Goal: Browse casually

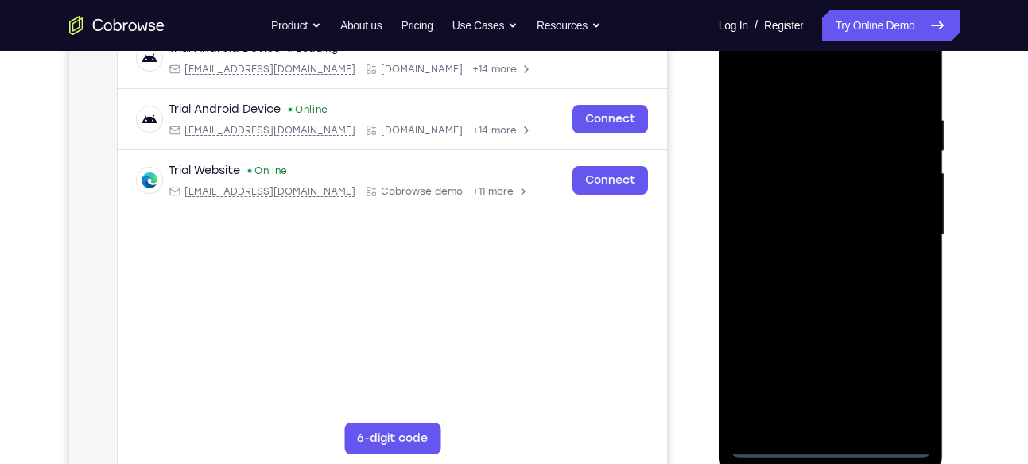
click at [828, 452] on div at bounding box center [831, 235] width 200 height 445
click at [902, 386] on div at bounding box center [831, 235] width 200 height 445
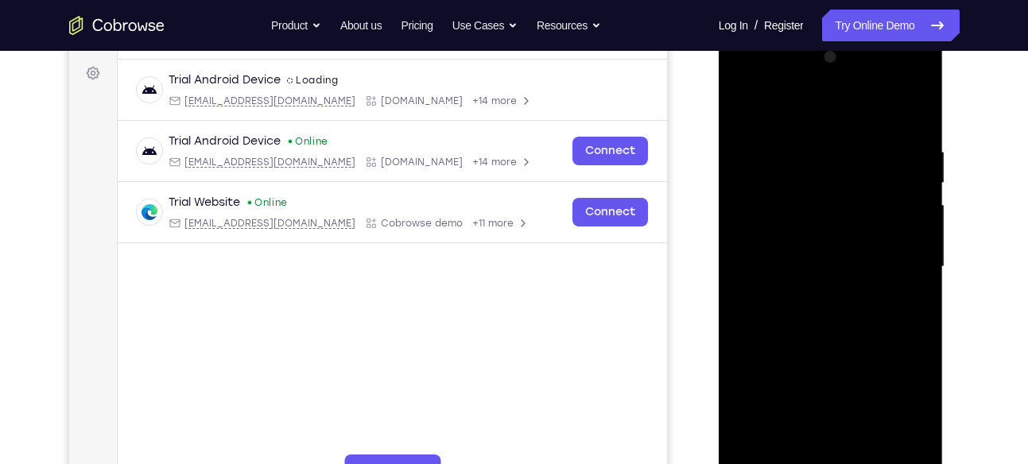
scroll to position [229, 0]
click at [814, 118] on div at bounding box center [831, 268] width 200 height 445
click at [898, 262] on div at bounding box center [831, 268] width 200 height 445
click at [820, 298] on div at bounding box center [831, 268] width 200 height 445
click at [798, 257] on div at bounding box center [831, 268] width 200 height 445
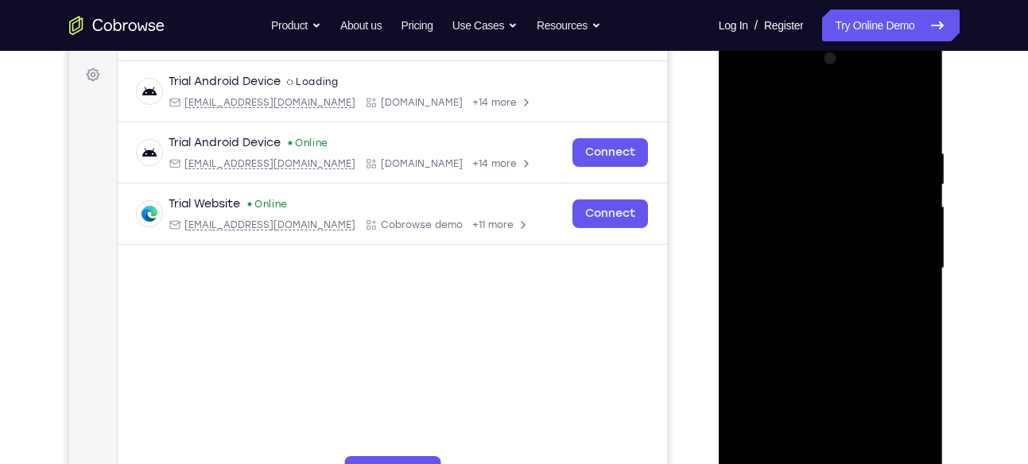
click at [802, 244] on div at bounding box center [831, 268] width 200 height 445
click at [802, 266] on div at bounding box center [831, 268] width 200 height 445
click at [815, 316] on div at bounding box center [831, 268] width 200 height 445
click at [904, 293] on div at bounding box center [831, 268] width 200 height 445
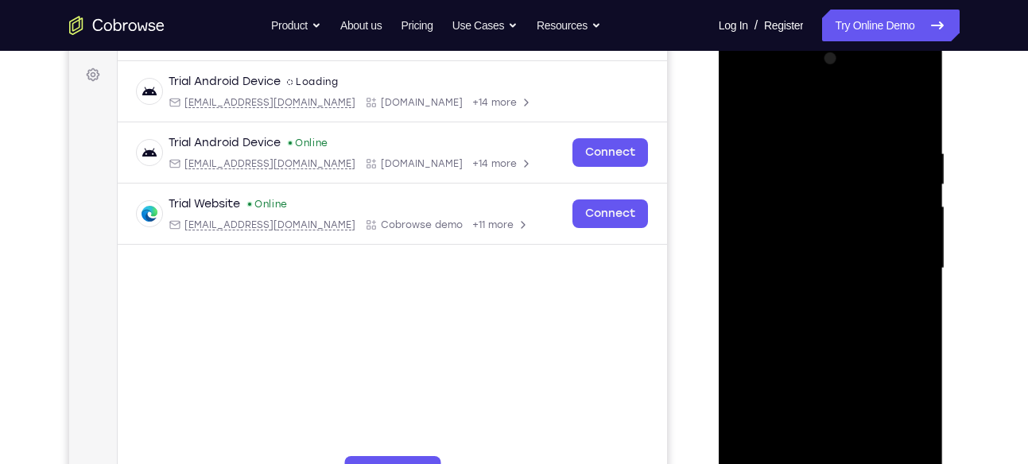
click at [868, 274] on div at bounding box center [831, 268] width 200 height 445
click at [855, 312] on div at bounding box center [831, 268] width 200 height 445
click at [909, 130] on div at bounding box center [831, 268] width 200 height 445
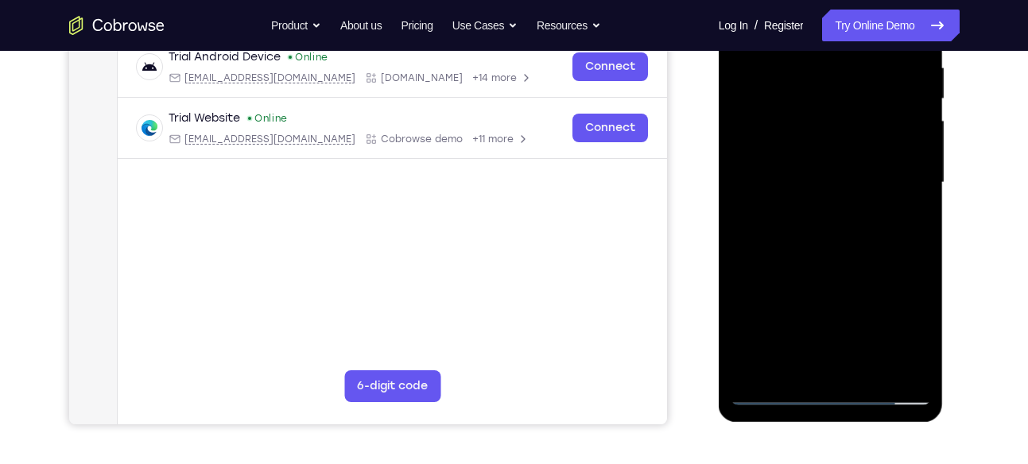
scroll to position [323, 0]
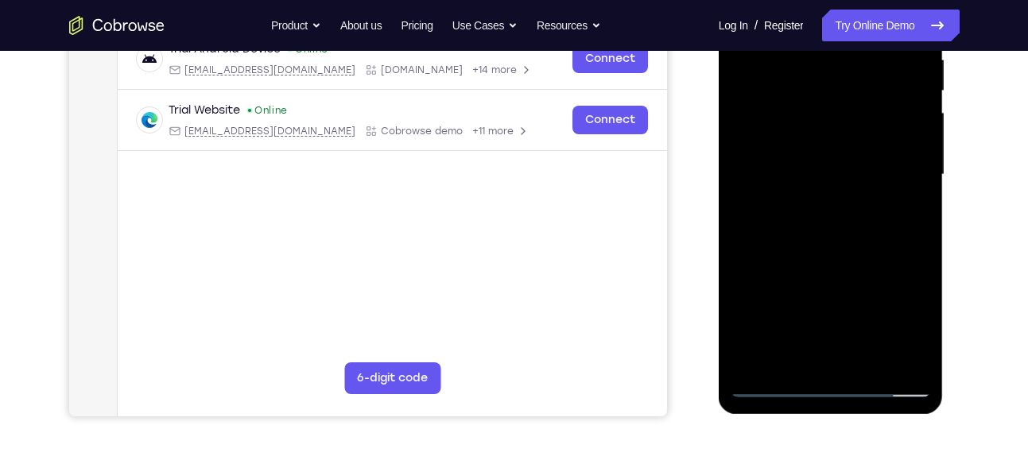
click at [871, 365] on div at bounding box center [831, 174] width 200 height 445
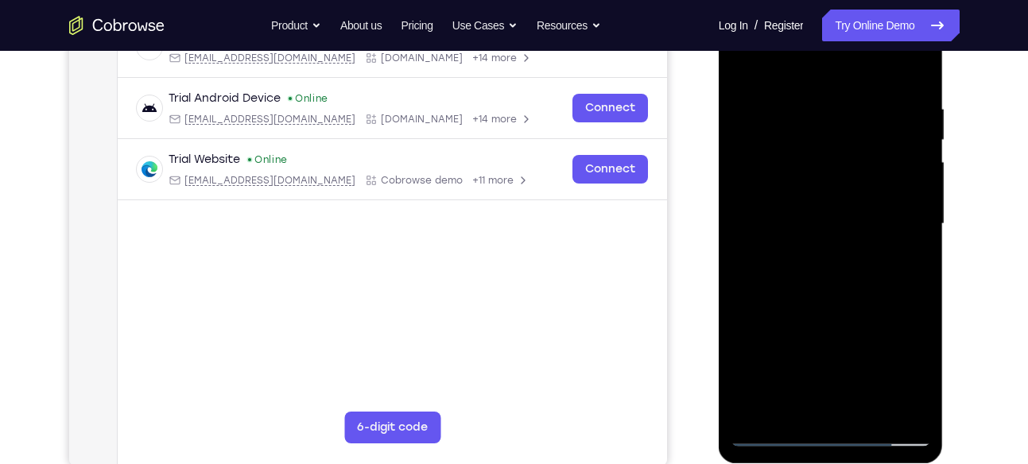
scroll to position [273, 0]
click at [877, 305] on div at bounding box center [831, 224] width 200 height 445
click at [839, 206] on div at bounding box center [831, 224] width 200 height 445
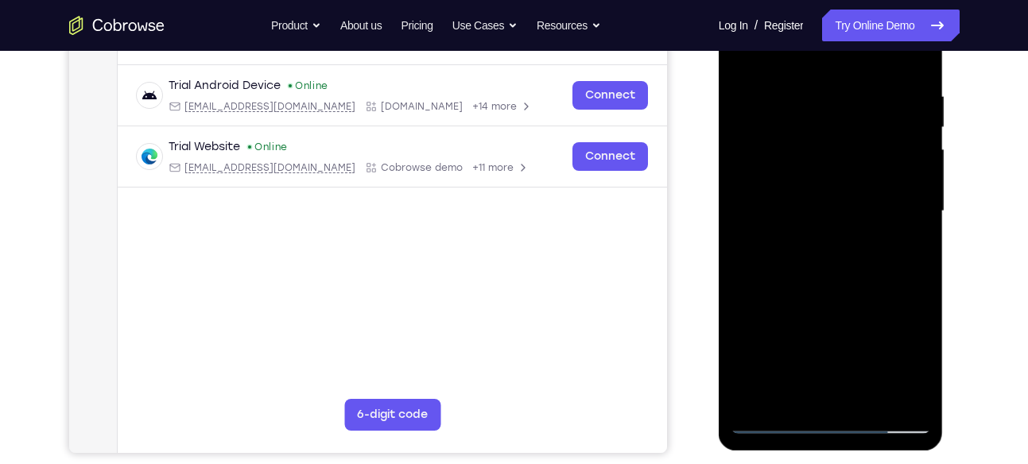
scroll to position [287, 0]
click at [903, 254] on div at bounding box center [831, 210] width 200 height 445
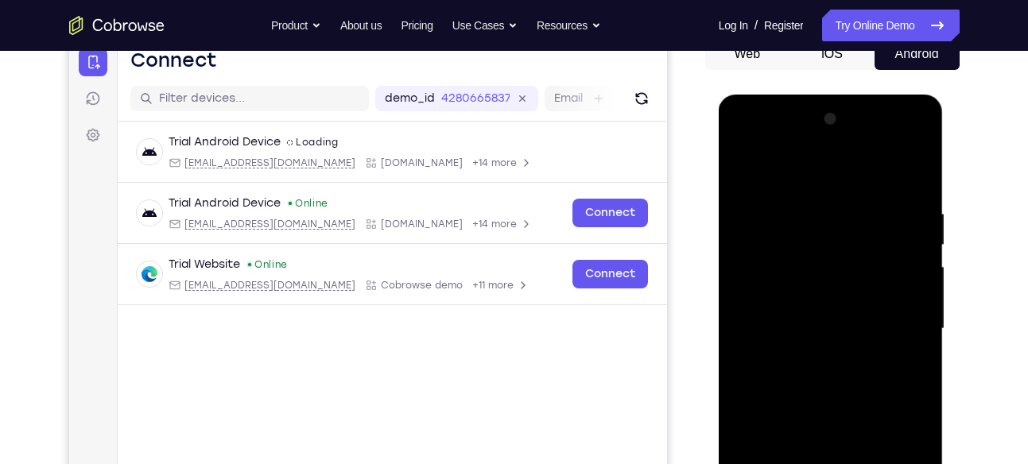
scroll to position [168, 0]
click at [739, 169] on div at bounding box center [831, 329] width 200 height 445
click at [746, 169] on div at bounding box center [831, 329] width 200 height 445
click at [921, 173] on div at bounding box center [831, 329] width 200 height 445
click at [744, 174] on div at bounding box center [831, 329] width 200 height 445
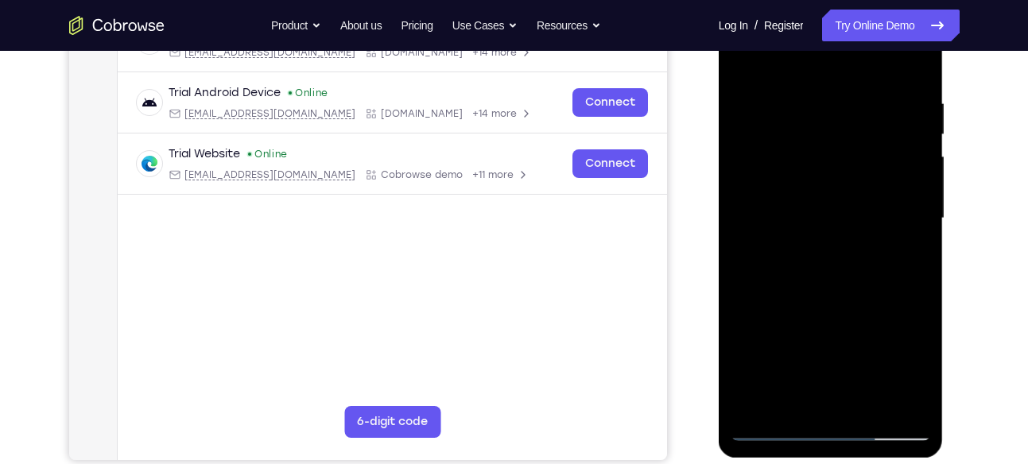
scroll to position [280, 0]
click at [824, 269] on div at bounding box center [831, 217] width 200 height 445
click at [824, 268] on div at bounding box center [831, 217] width 200 height 445
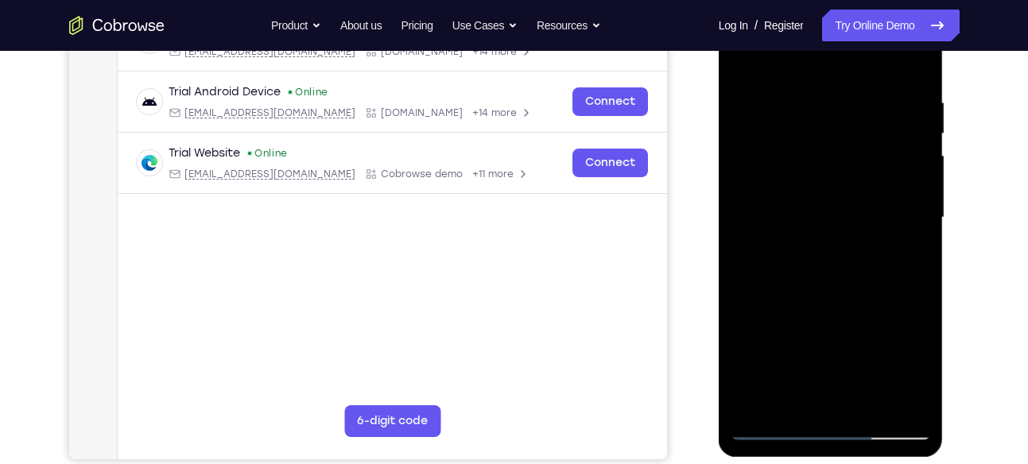
drag, startPoint x: 846, startPoint y: 324, endPoint x: 843, endPoint y: 268, distance: 56.5
click at [843, 268] on div at bounding box center [831, 217] width 200 height 445
drag, startPoint x: 843, startPoint y: 268, endPoint x: 838, endPoint y: 222, distance: 46.4
click at [838, 222] on div at bounding box center [831, 217] width 200 height 445
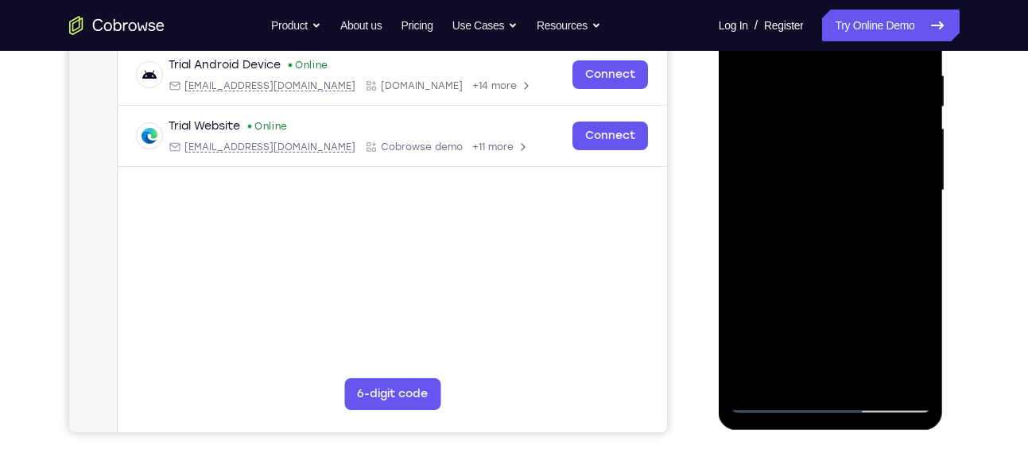
scroll to position [308, 0]
drag, startPoint x: 837, startPoint y: 243, endPoint x: 826, endPoint y: 176, distance: 67.7
click at [826, 176] on div at bounding box center [831, 189] width 200 height 445
drag, startPoint x: 826, startPoint y: 269, endPoint x: 819, endPoint y: 164, distance: 106.0
click at [819, 164] on div at bounding box center [831, 189] width 200 height 445
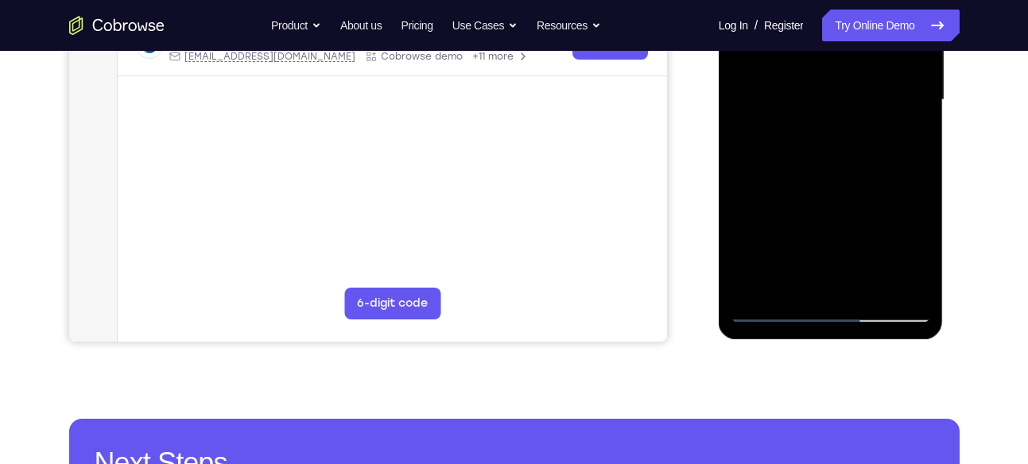
scroll to position [405, 0]
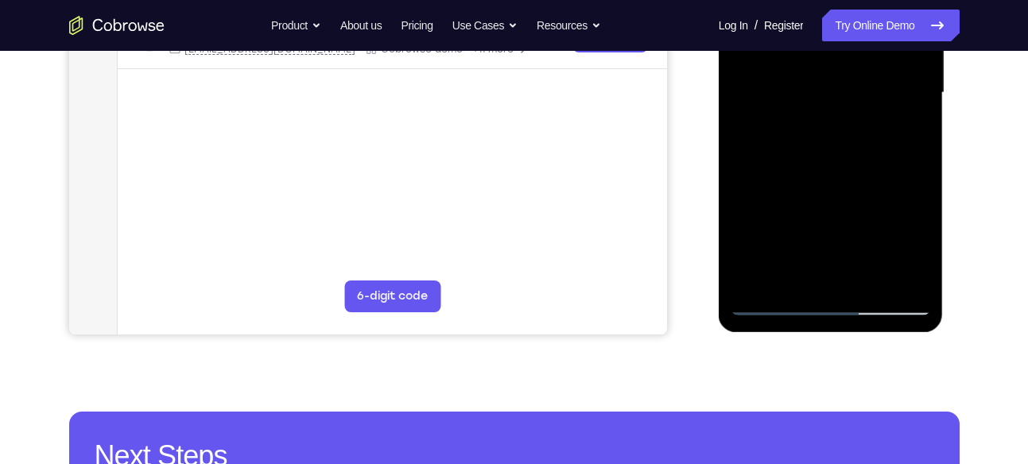
drag, startPoint x: 820, startPoint y: 224, endPoint x: 825, endPoint y: 175, distance: 49.6
click at [823, 209] on div at bounding box center [831, 92] width 200 height 445
drag, startPoint x: 806, startPoint y: 175, endPoint x: 793, endPoint y: 12, distance: 163.5
click at [793, 12] on div at bounding box center [831, 92] width 200 height 445
click at [832, 231] on div at bounding box center [831, 92] width 200 height 445
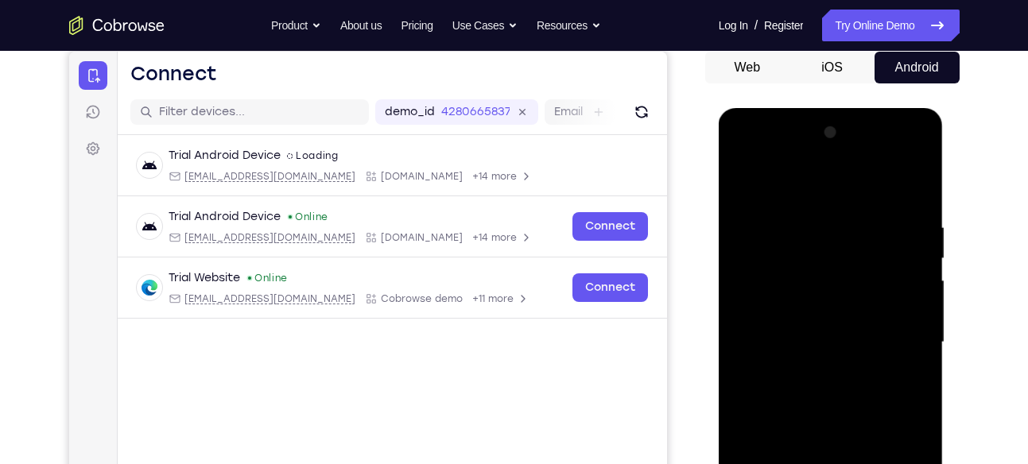
scroll to position [154, 0]
drag, startPoint x: 821, startPoint y: 402, endPoint x: 805, endPoint y: 159, distance: 243.8
click at [805, 159] on div at bounding box center [831, 343] width 200 height 445
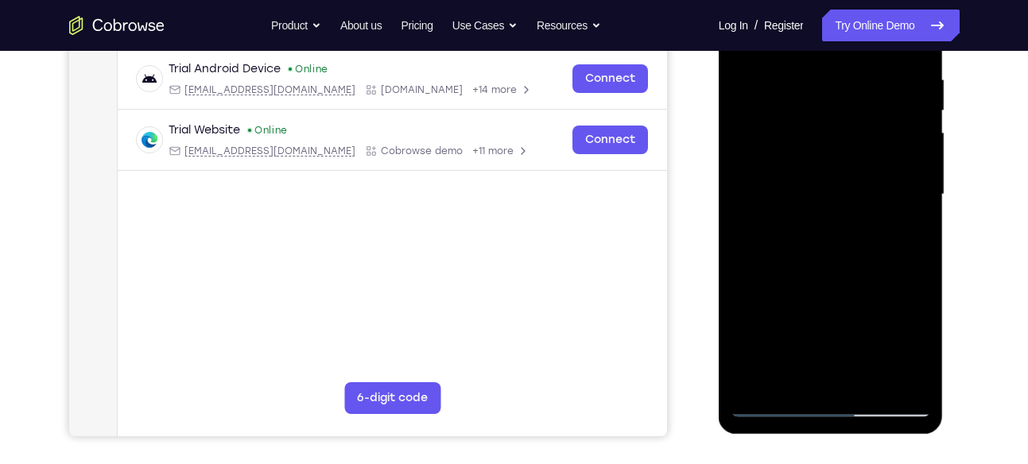
scroll to position [304, 0]
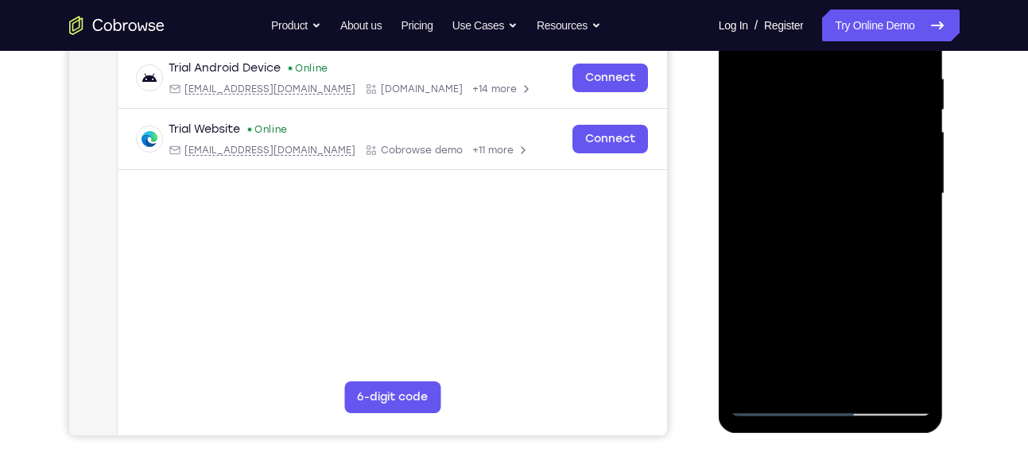
drag, startPoint x: 858, startPoint y: 320, endPoint x: 851, endPoint y: 122, distance: 197.3
click at [851, 122] on div at bounding box center [831, 193] width 200 height 445
drag, startPoint x: 841, startPoint y: 313, endPoint x: 838, endPoint y: 226, distance: 87.5
click at [838, 226] on div at bounding box center [831, 193] width 200 height 445
drag, startPoint x: 843, startPoint y: 294, endPoint x: 842, endPoint y: 64, distance: 230.5
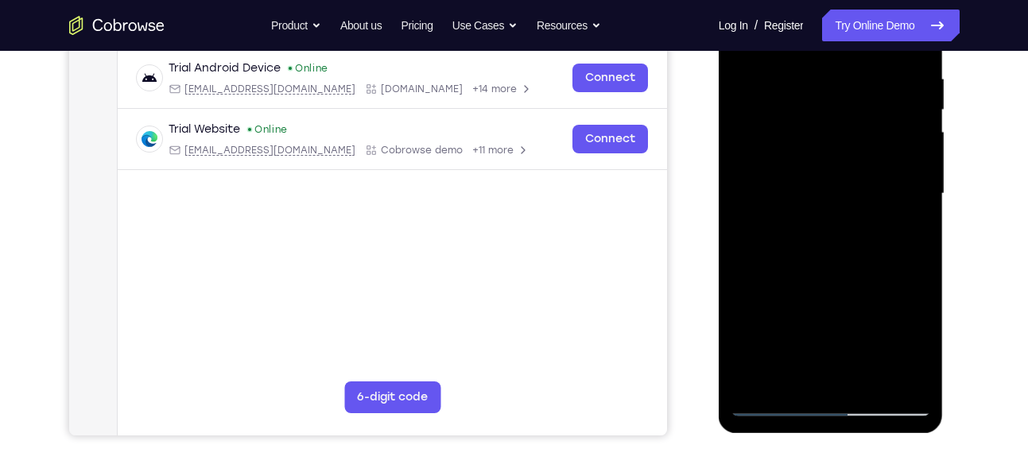
click at [842, 64] on div at bounding box center [831, 193] width 200 height 445
click at [919, 309] on div at bounding box center [831, 193] width 200 height 445
click at [743, 314] on div at bounding box center [831, 193] width 200 height 445
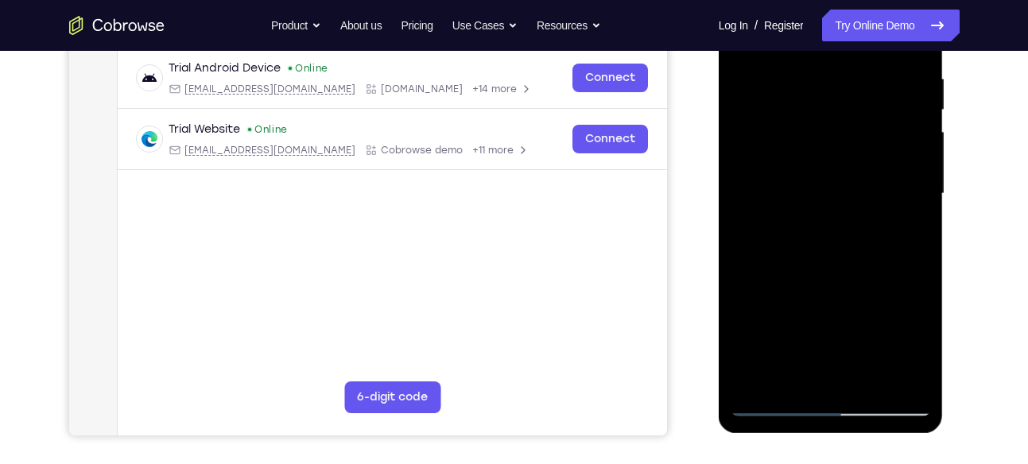
drag, startPoint x: 825, startPoint y: 318, endPoint x: 820, endPoint y: 192, distance: 126.5
click at [820, 192] on div at bounding box center [831, 193] width 200 height 445
click at [925, 199] on div at bounding box center [831, 193] width 200 height 445
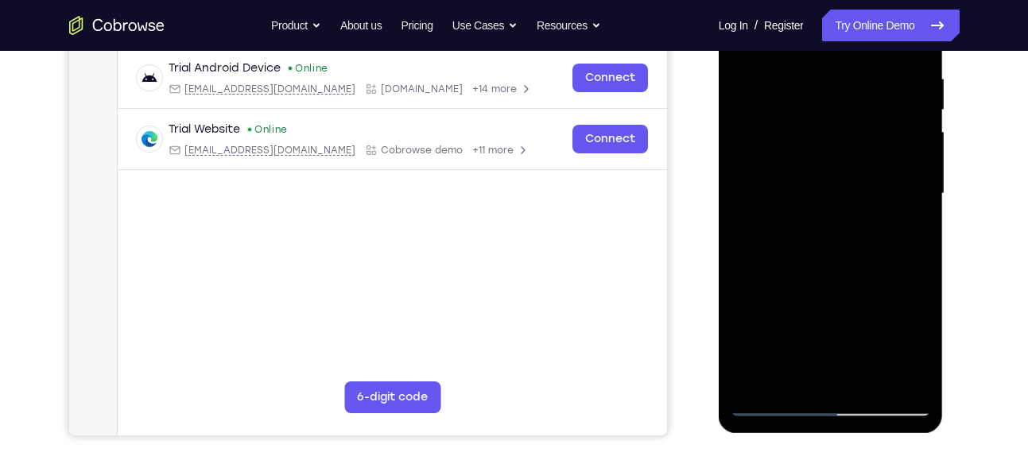
click at [925, 199] on div at bounding box center [831, 193] width 200 height 445
drag, startPoint x: 812, startPoint y: 266, endPoint x: 832, endPoint y: 80, distance: 186.3
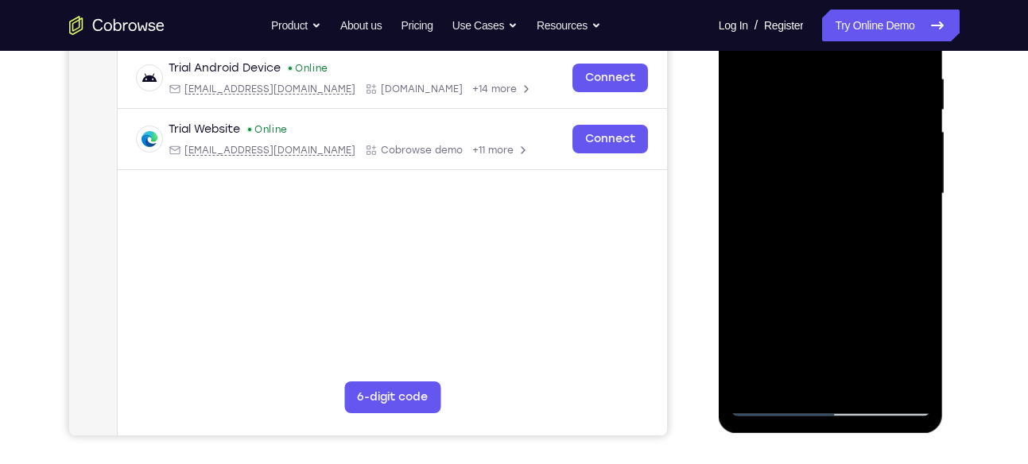
click at [832, 80] on div at bounding box center [831, 193] width 200 height 445
drag, startPoint x: 836, startPoint y: 278, endPoint x: 824, endPoint y: 68, distance: 210.3
click at [824, 68] on div at bounding box center [831, 193] width 200 height 445
drag, startPoint x: 840, startPoint y: 249, endPoint x: 826, endPoint y: 161, distance: 89.4
click at [826, 161] on div at bounding box center [831, 193] width 200 height 445
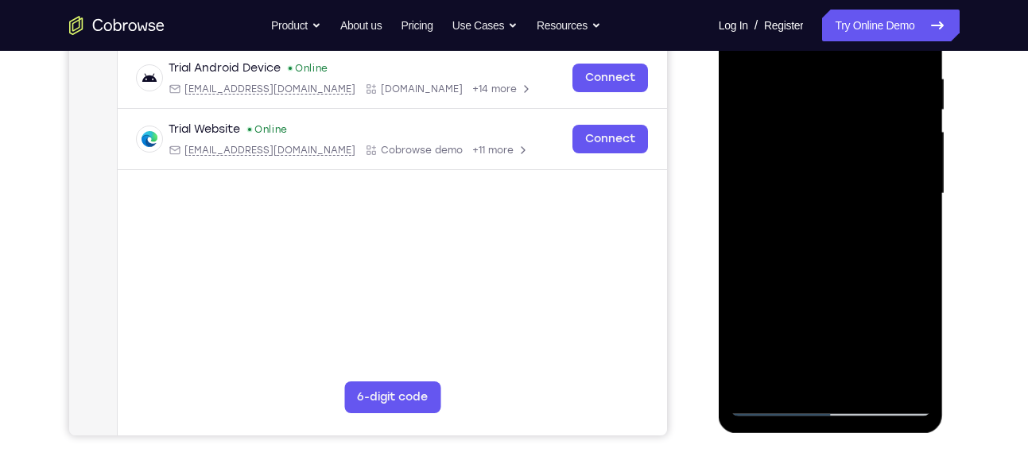
drag, startPoint x: 810, startPoint y: 305, endPoint x: 844, endPoint y: 130, distance: 178.2
click at [844, 130] on div at bounding box center [831, 193] width 200 height 445
drag, startPoint x: 801, startPoint y: 321, endPoint x: 797, endPoint y: 191, distance: 130.4
click at [797, 191] on div at bounding box center [831, 193] width 200 height 445
click at [917, 142] on div at bounding box center [831, 193] width 200 height 445
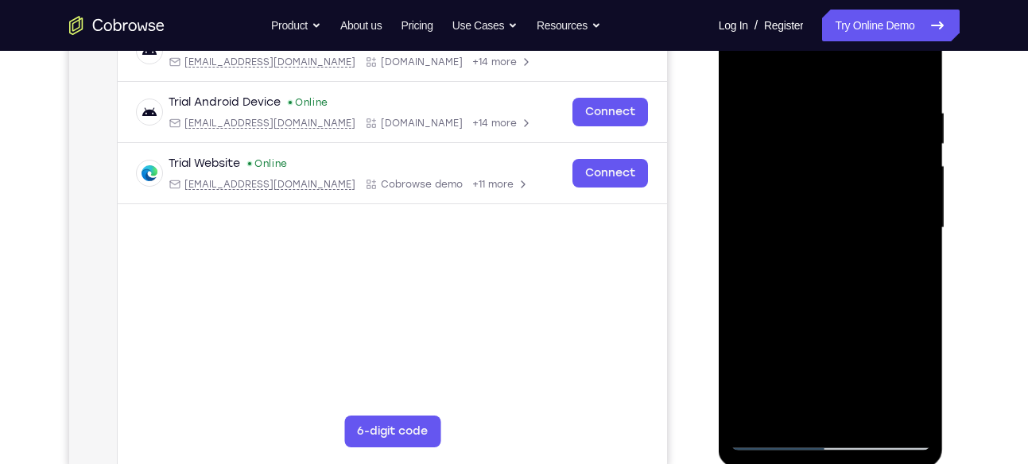
scroll to position [269, 0]
click at [917, 176] on div at bounding box center [831, 228] width 200 height 445
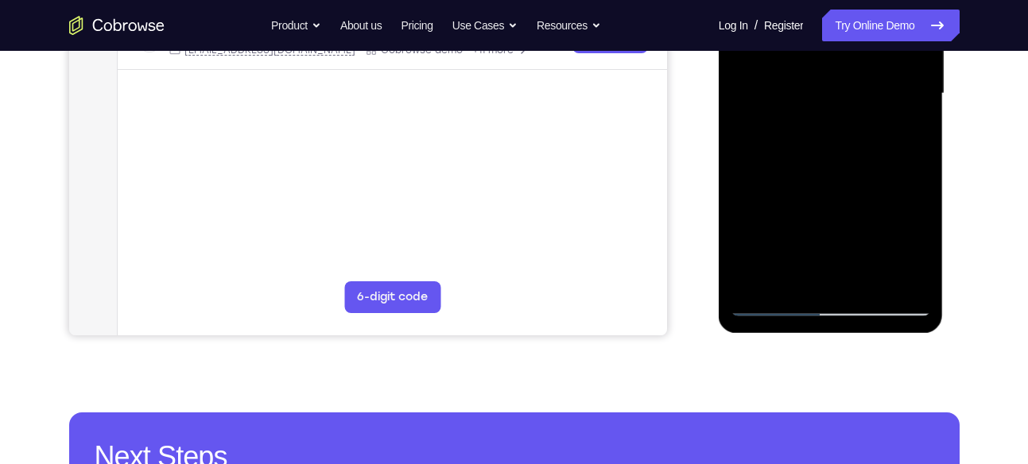
scroll to position [405, 0]
drag, startPoint x: 847, startPoint y: 227, endPoint x: 816, endPoint y: 92, distance: 138.7
click at [816, 92] on div at bounding box center [831, 92] width 200 height 445
drag, startPoint x: 830, startPoint y: 219, endPoint x: 836, endPoint y: 135, distance: 83.7
click at [836, 135] on div at bounding box center [831, 92] width 200 height 445
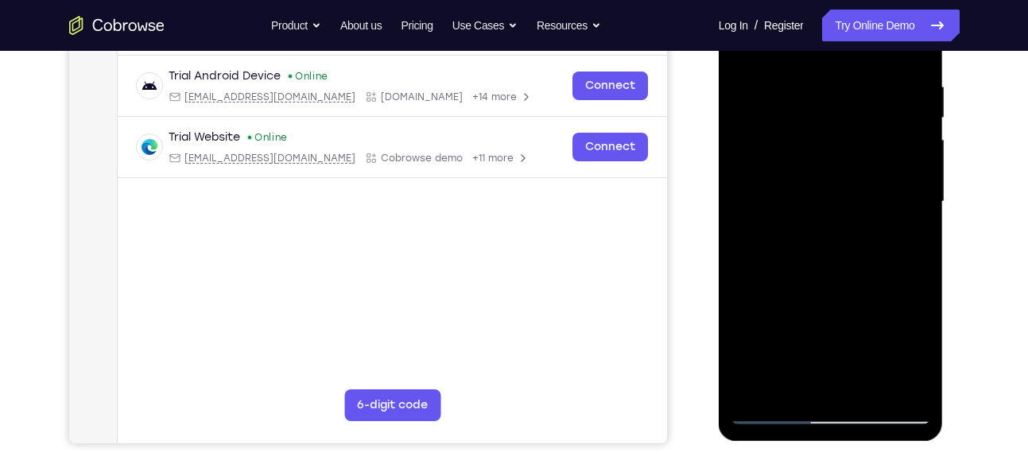
scroll to position [308, 0]
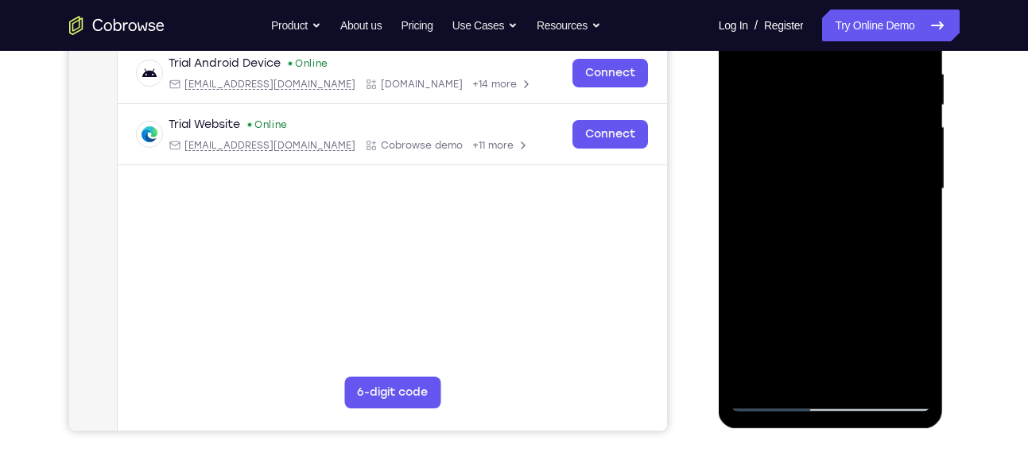
click at [762, 375] on div at bounding box center [831, 189] width 200 height 445
click at [866, 79] on div at bounding box center [831, 189] width 200 height 445
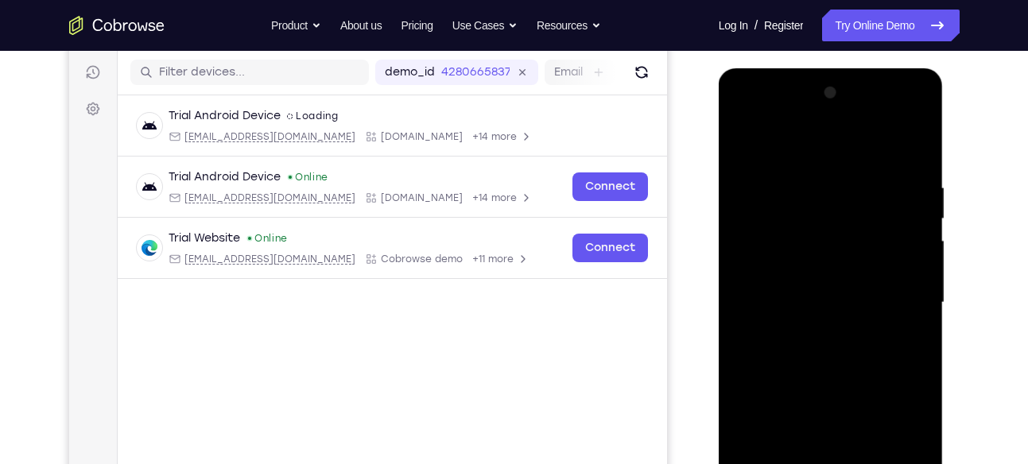
scroll to position [194, 0]
click at [913, 254] on div at bounding box center [831, 303] width 200 height 445
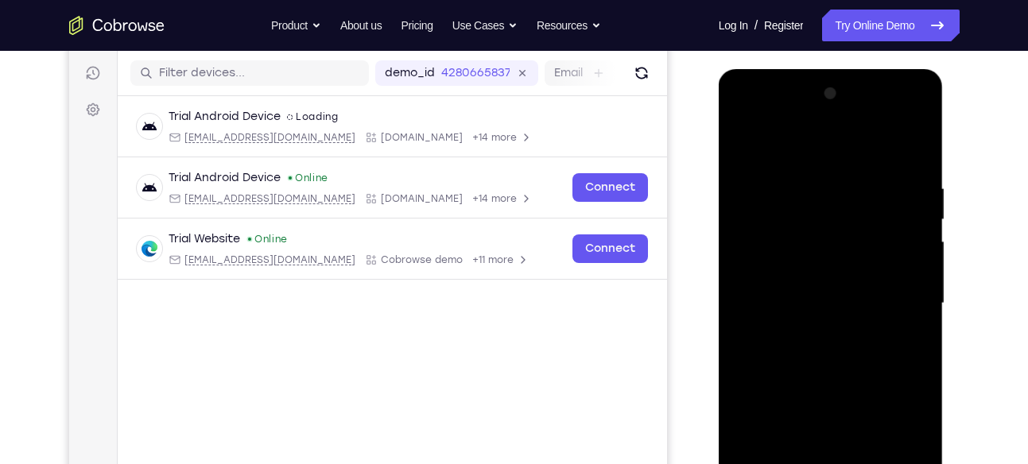
click at [754, 307] on div at bounding box center [831, 303] width 200 height 445
click at [874, 302] on div at bounding box center [831, 303] width 200 height 445
click at [917, 303] on div at bounding box center [831, 303] width 200 height 445
click at [898, 304] on div at bounding box center [831, 303] width 200 height 445
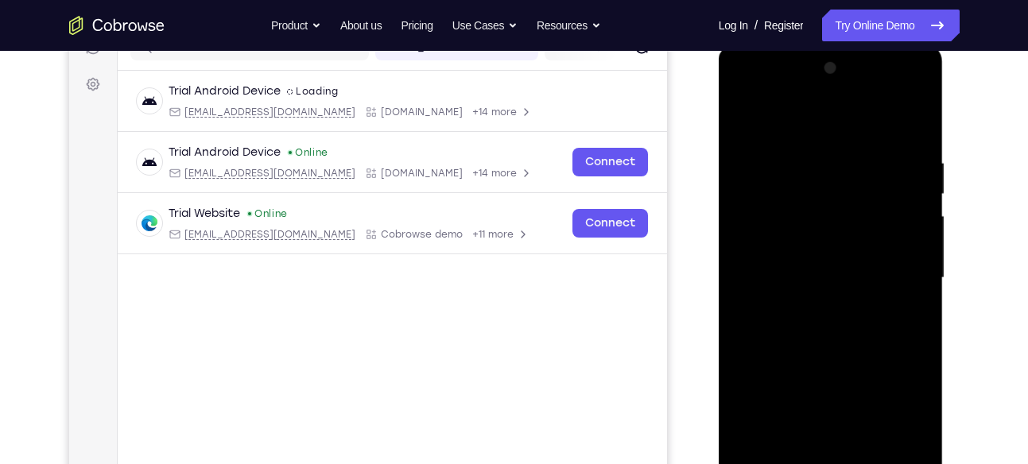
scroll to position [221, 0]
click at [916, 303] on div at bounding box center [831, 276] width 200 height 445
drag, startPoint x: 916, startPoint y: 303, endPoint x: 855, endPoint y: 308, distance: 60.6
click at [892, 307] on div at bounding box center [831, 276] width 200 height 445
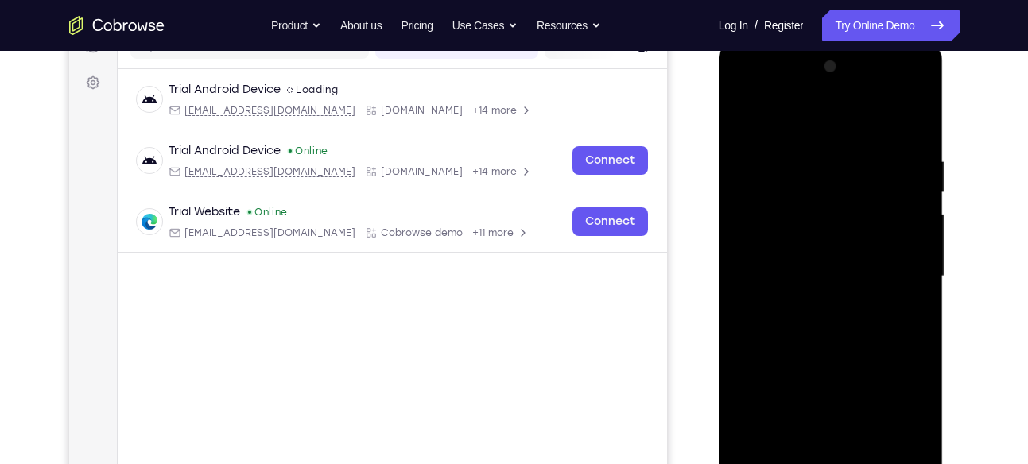
drag, startPoint x: 847, startPoint y: 294, endPoint x: 695, endPoint y: 228, distance: 165.6
click at [719, 228] on html "Online web based iOS Simulators and Android Emulators. Run iPhone, iPad, Mobile…" at bounding box center [832, 280] width 227 height 477
drag, startPoint x: 918, startPoint y: 229, endPoint x: 810, endPoint y: 220, distance: 108.5
click at [810, 220] on div at bounding box center [831, 276] width 200 height 445
click at [903, 231] on div at bounding box center [831, 276] width 200 height 445
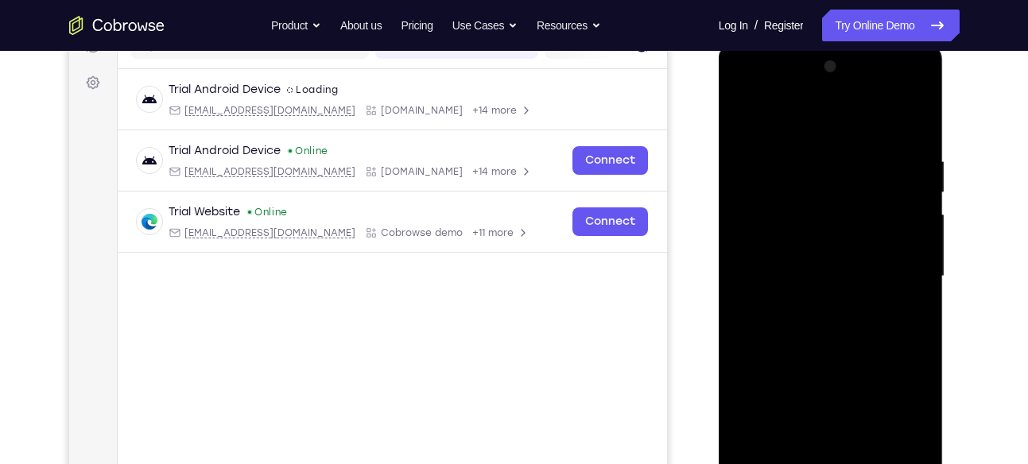
click at [914, 124] on div at bounding box center [831, 276] width 200 height 445
drag, startPoint x: 876, startPoint y: 296, endPoint x: 876, endPoint y: 328, distance: 31.8
click at [876, 328] on div at bounding box center [831, 276] width 200 height 445
drag, startPoint x: 857, startPoint y: 159, endPoint x: 857, endPoint y: 353, distance: 194.0
click at [857, 353] on div at bounding box center [831, 276] width 200 height 445
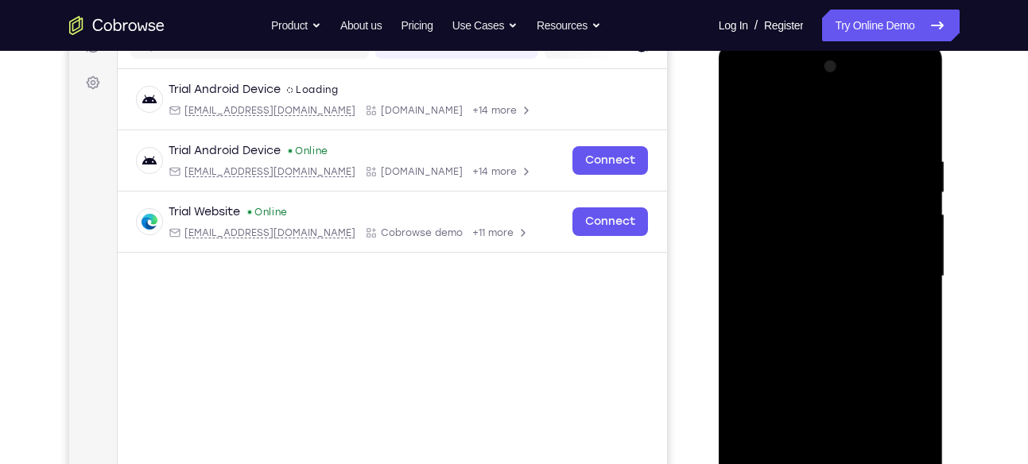
click at [905, 145] on div at bounding box center [831, 276] width 200 height 445
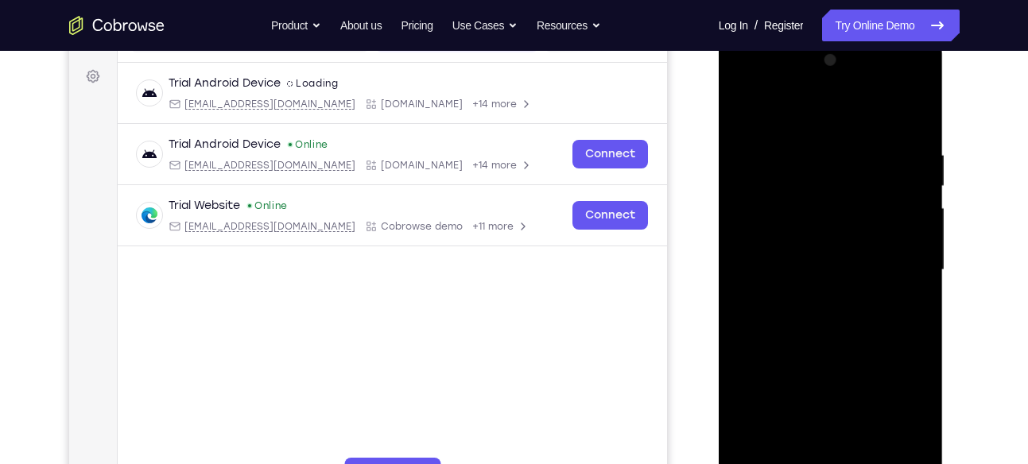
scroll to position [225, 0]
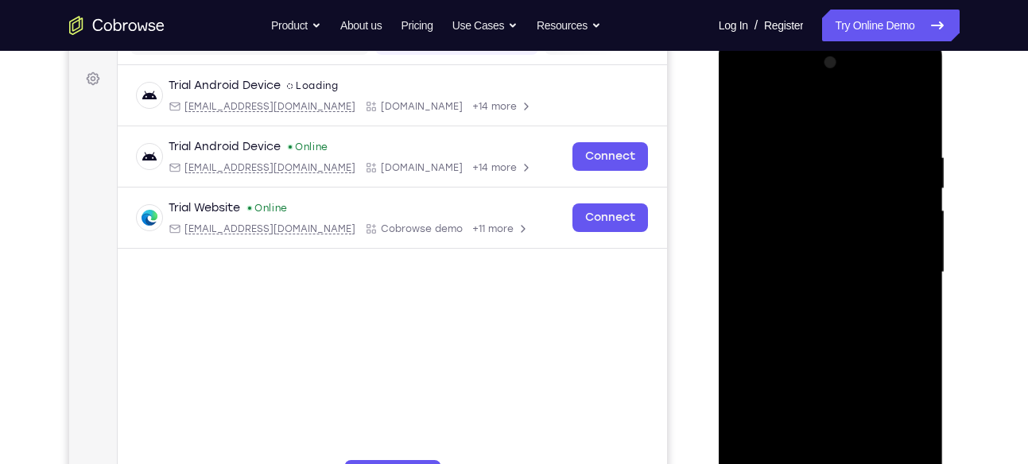
click at [908, 116] on div at bounding box center [831, 272] width 200 height 445
click at [926, 142] on div at bounding box center [831, 272] width 200 height 445
drag, startPoint x: 926, startPoint y: 142, endPoint x: 803, endPoint y: 164, distance: 125.1
click at [803, 164] on div at bounding box center [831, 272] width 200 height 445
click at [906, 123] on div at bounding box center [831, 272] width 200 height 445
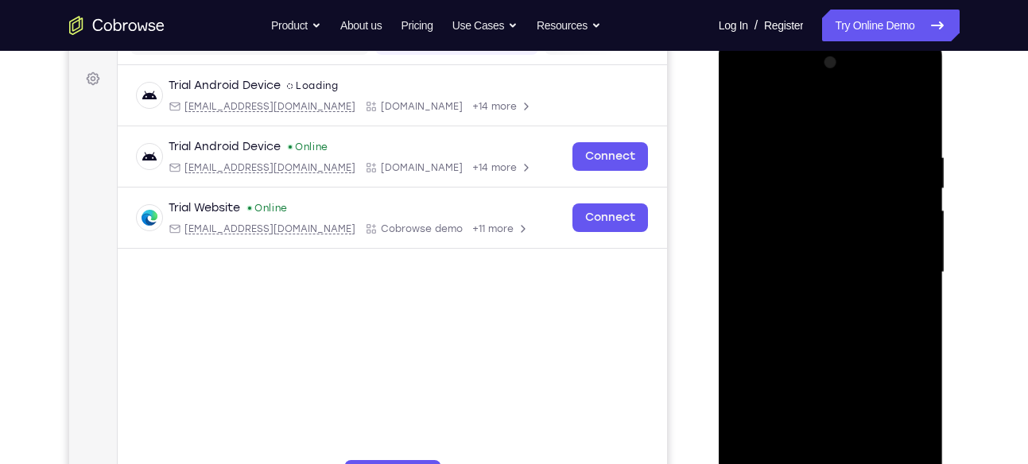
drag, startPoint x: 891, startPoint y: 137, endPoint x: 785, endPoint y: 131, distance: 106.7
click at [785, 131] on div at bounding box center [831, 272] width 200 height 445
drag, startPoint x: 865, startPoint y: 137, endPoint x: 739, endPoint y: 123, distance: 127.1
click at [739, 123] on div at bounding box center [831, 272] width 200 height 445
drag, startPoint x: 876, startPoint y: 153, endPoint x: 749, endPoint y: 157, distance: 127.3
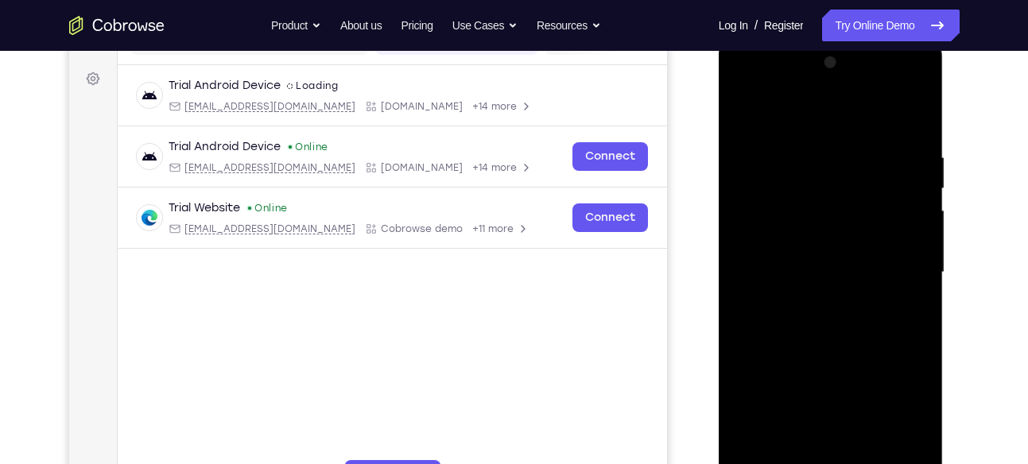
click at [749, 157] on div at bounding box center [831, 272] width 200 height 445
drag, startPoint x: 905, startPoint y: 156, endPoint x: 825, endPoint y: 142, distance: 81.4
click at [825, 142] on div at bounding box center [831, 272] width 200 height 445
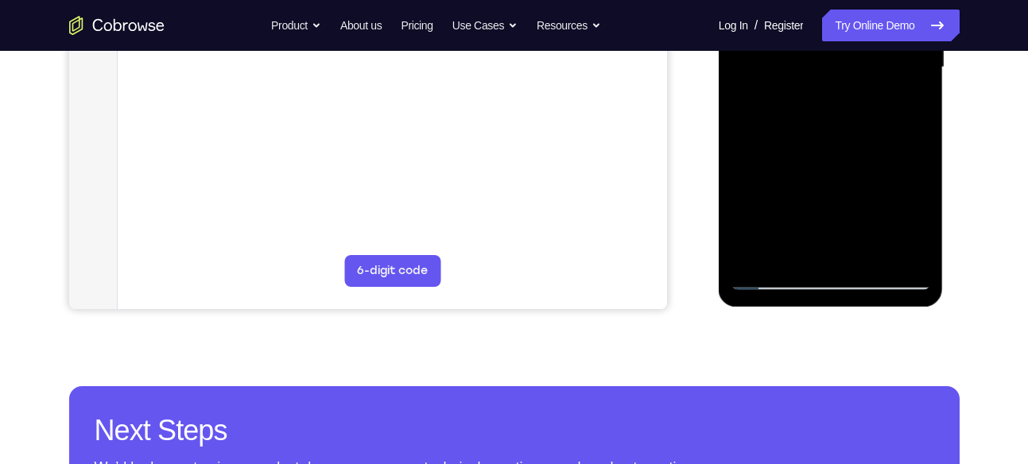
scroll to position [432, 0]
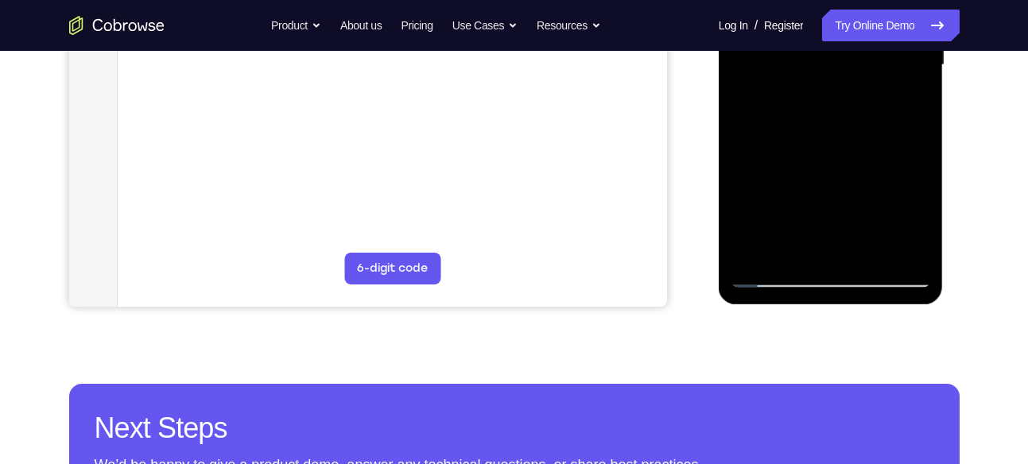
click at [868, 250] on div at bounding box center [831, 65] width 200 height 445
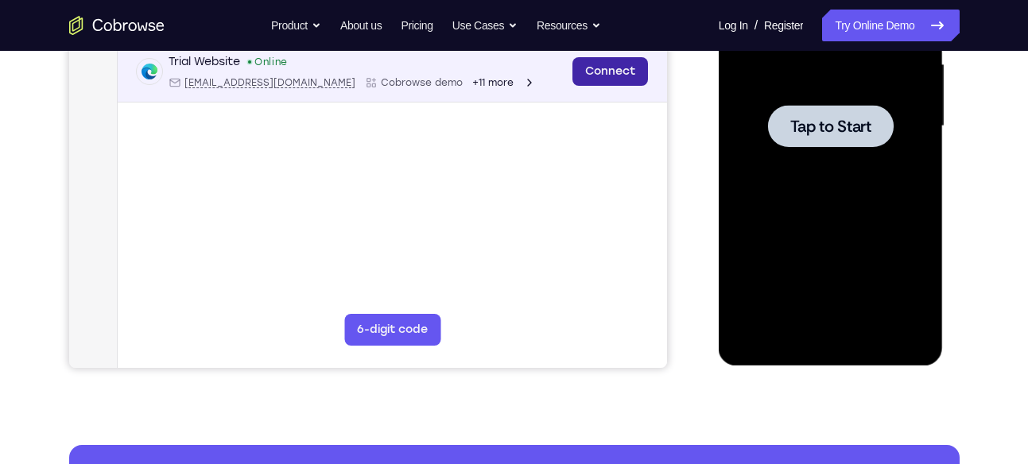
scroll to position [361, 0]
